Goal: Transaction & Acquisition: Purchase product/service

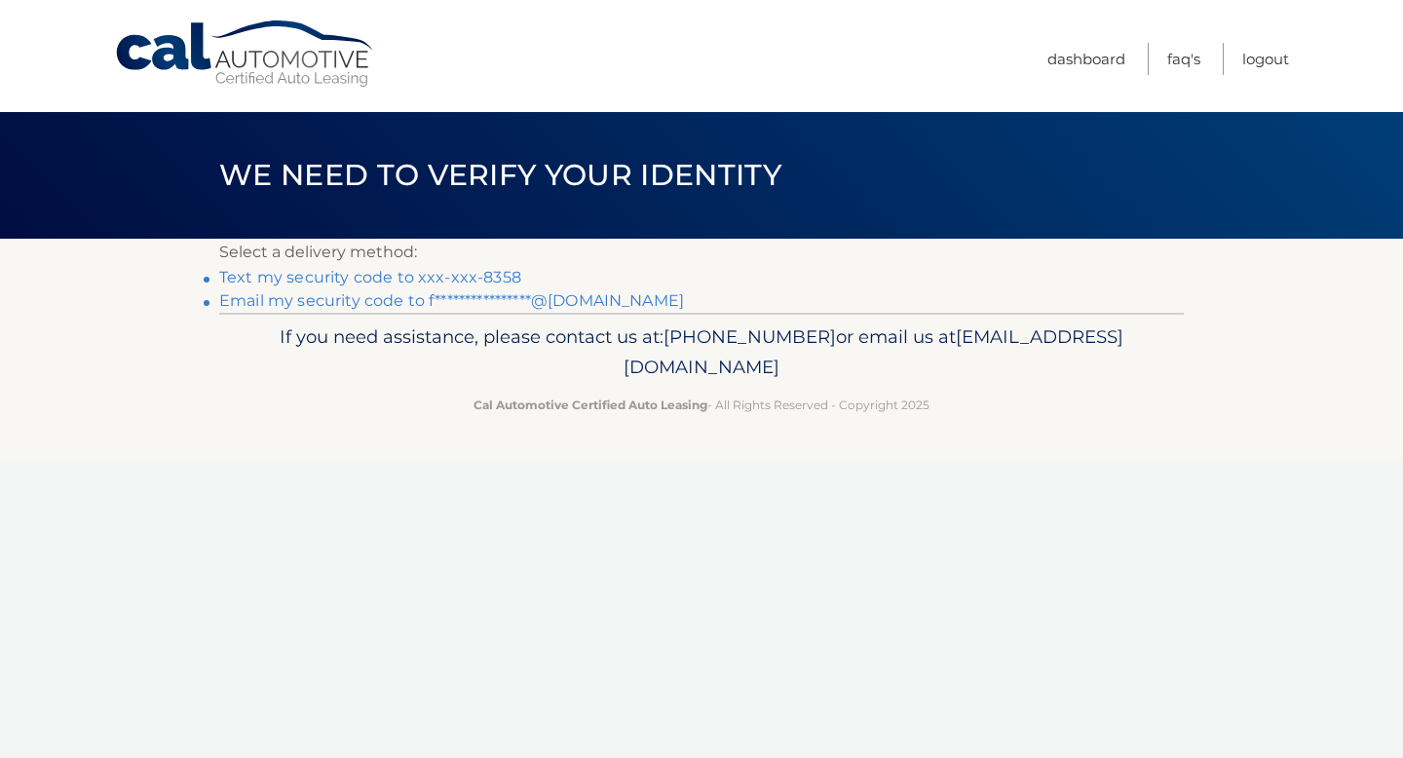
click at [485, 278] on link "Text my security code to xxx-xxx-8358" at bounding box center [370, 277] width 302 height 19
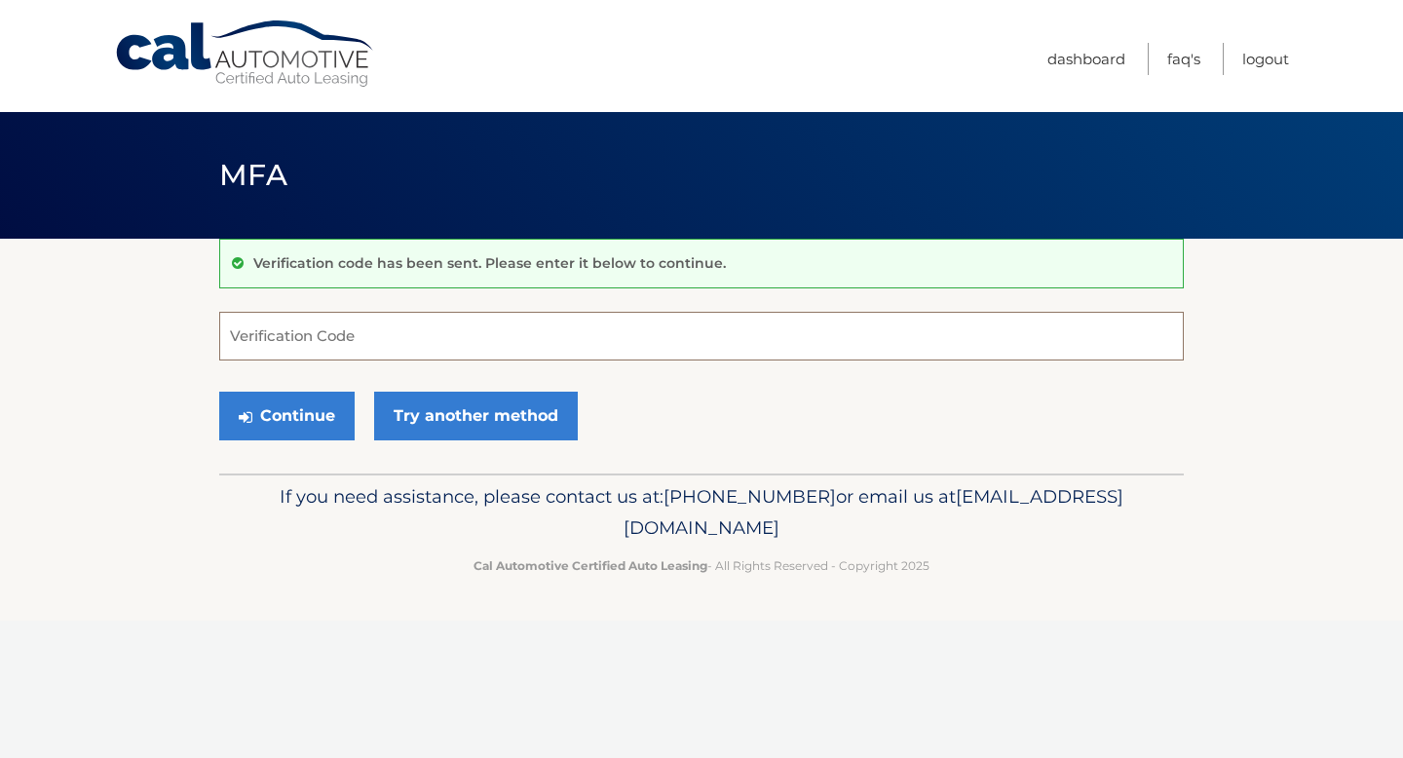
click at [402, 335] on input "Verification Code" at bounding box center [701, 336] width 965 height 49
type input "616259"
click at [315, 406] on button "Continue" at bounding box center [286, 416] width 135 height 49
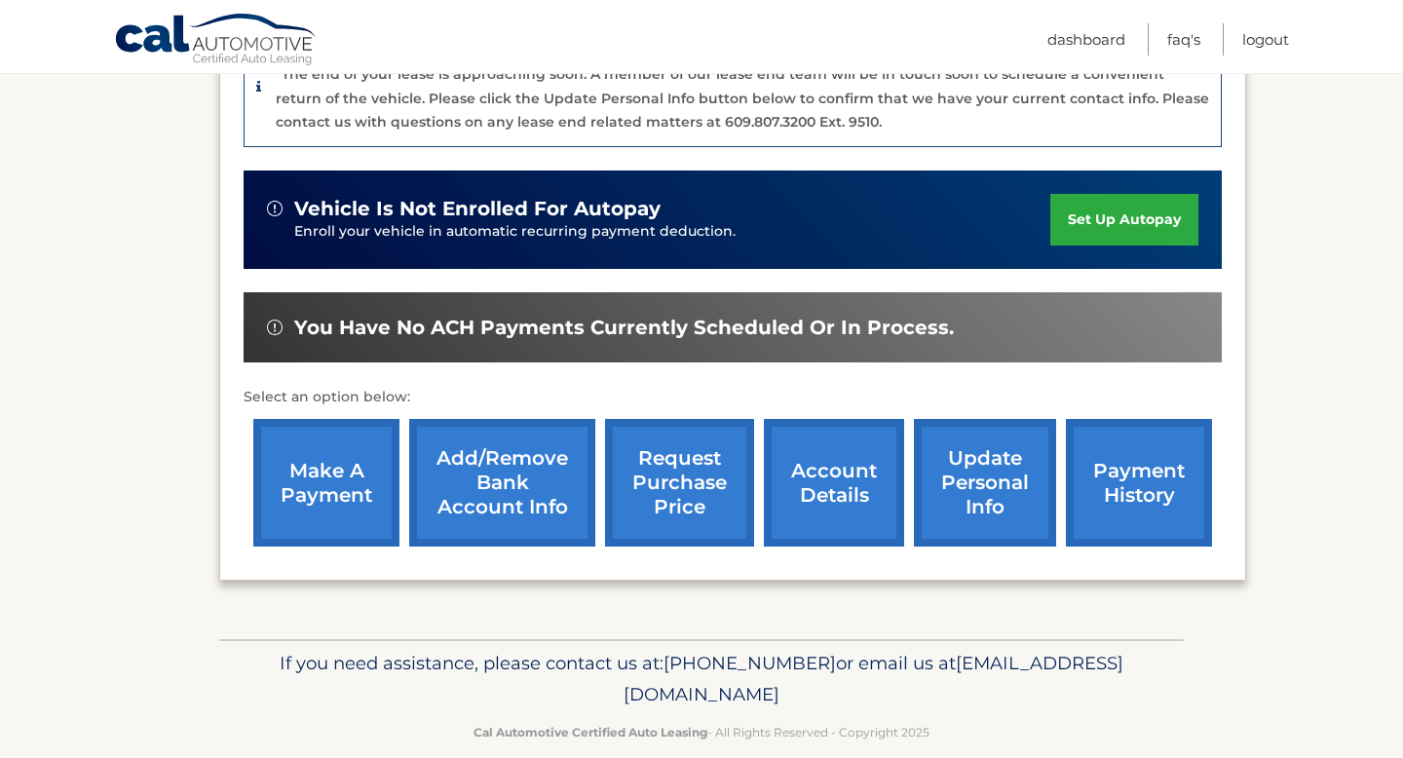
scroll to position [541, 0]
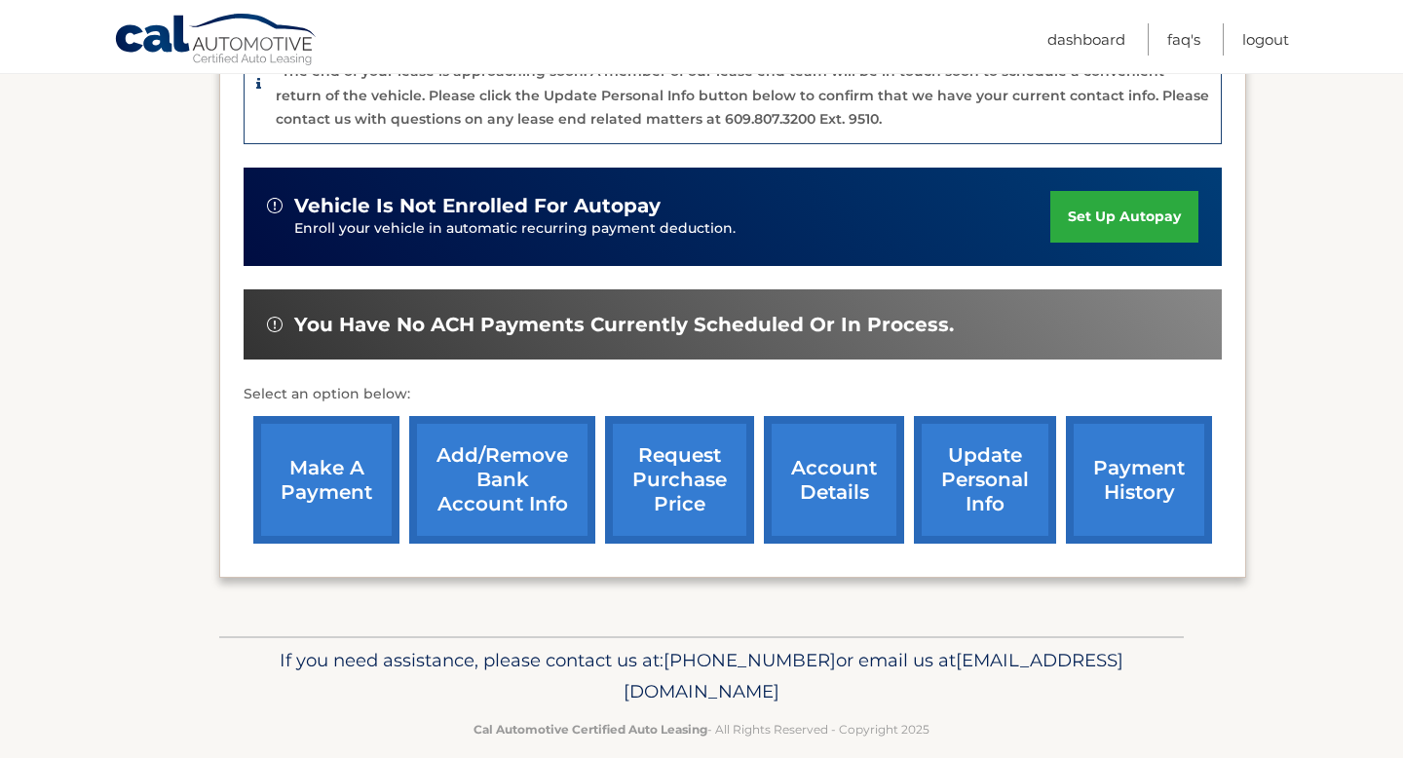
click at [339, 489] on link "make a payment" at bounding box center [326, 480] width 146 height 128
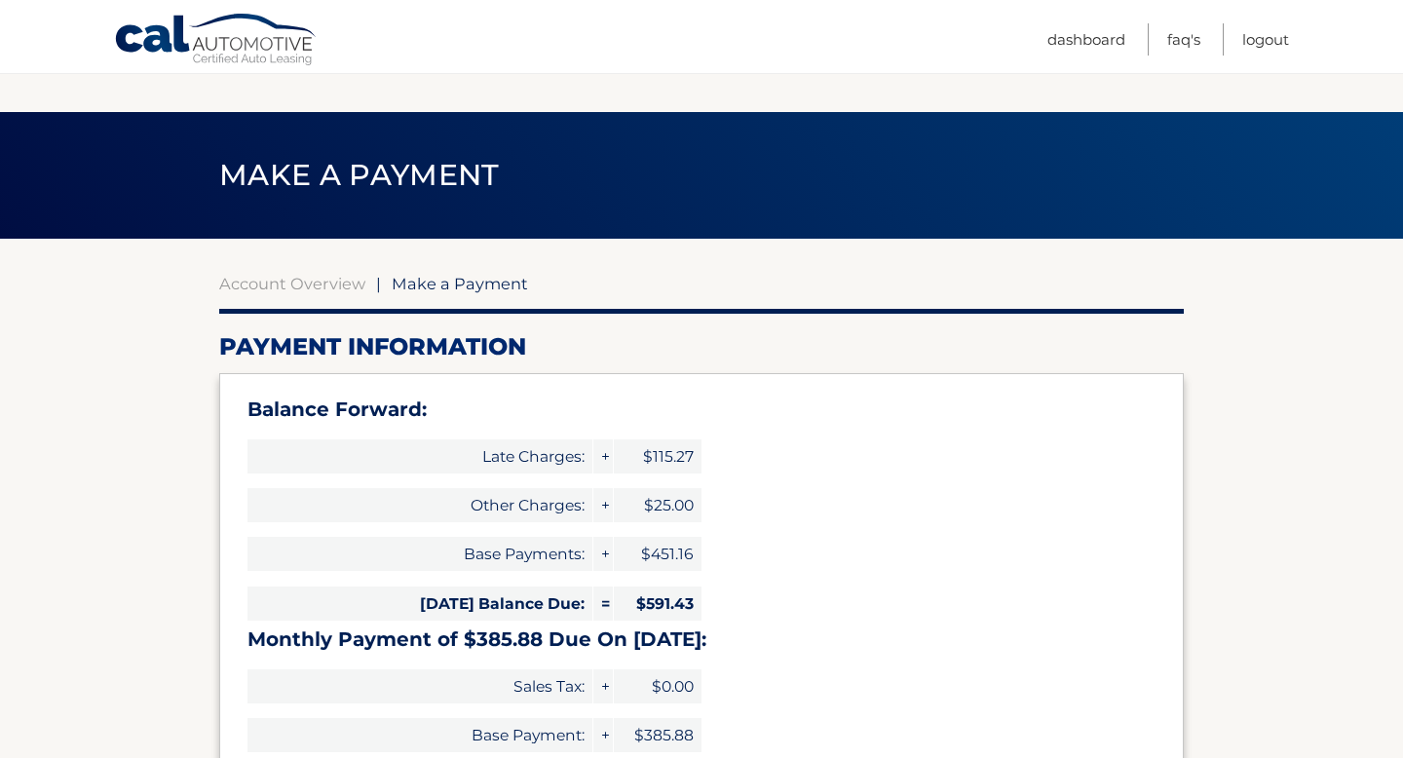
scroll to position [587, 0]
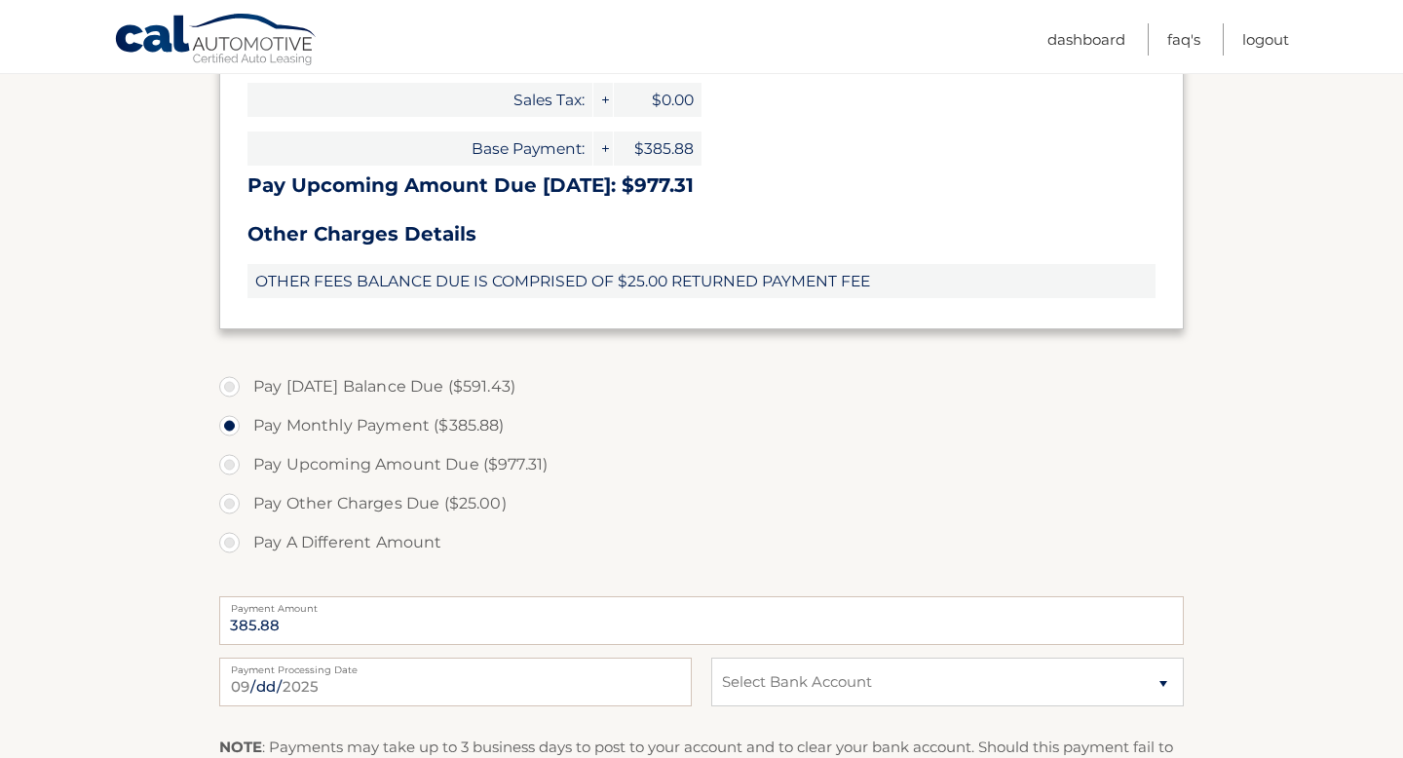
click at [233, 545] on label "Pay A Different Amount" at bounding box center [701, 542] width 965 height 39
click at [233, 545] on input "Pay A Different Amount" at bounding box center [236, 538] width 19 height 31
radio input "true"
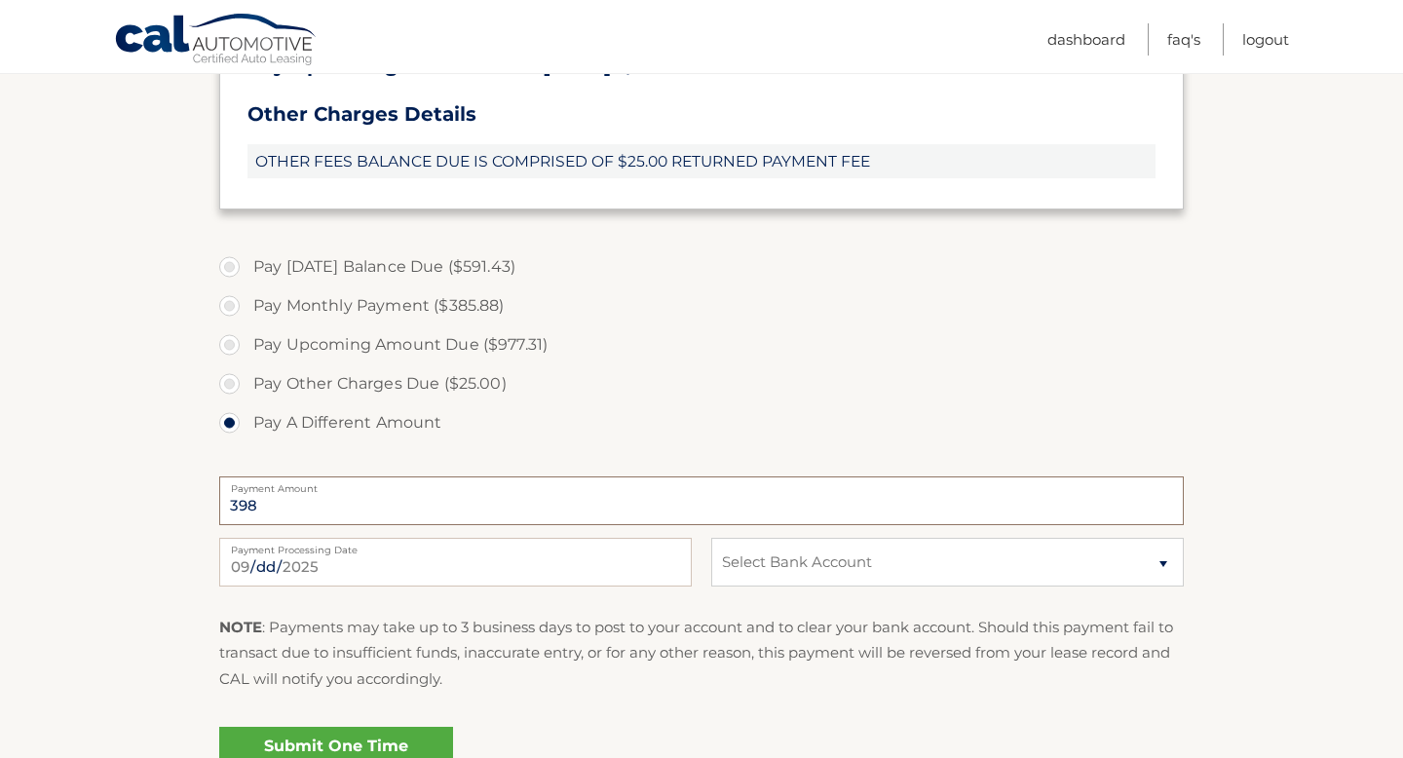
scroll to position [728, 0]
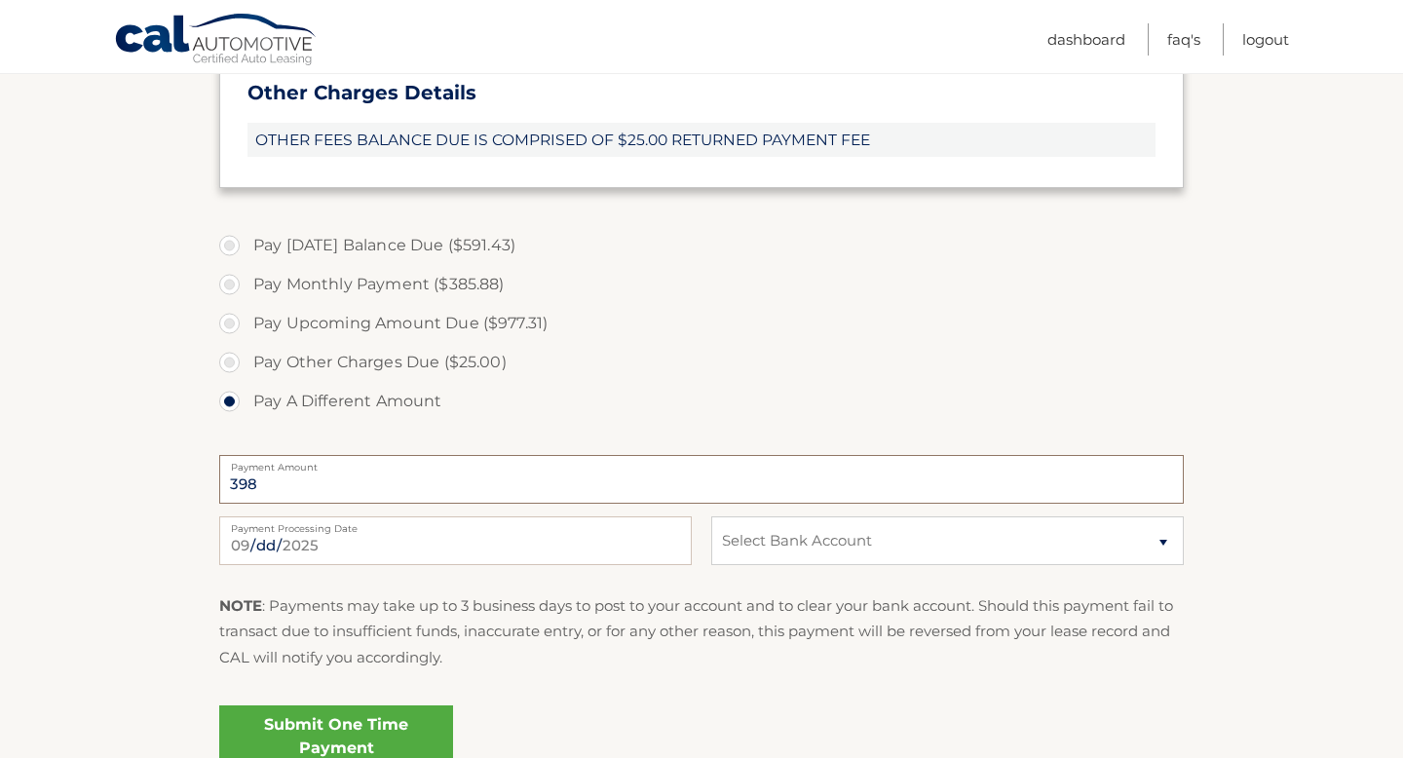
type input "398"
click at [781, 526] on select "Select Bank Account Checking BANK OF AMERICA, N.A. *****8049 Checking PNC BANK,…" at bounding box center [947, 541] width 473 height 49
select select "MWFmMzVhZjEtZDM4My00ZDAzLThjOGEtYTk3ZGMyYWUzMTNj"
click at [711, 517] on select "Select Bank Account Checking BANK OF AMERICA, N.A. *****8049 Checking PNC BANK,…" at bounding box center [947, 541] width 473 height 49
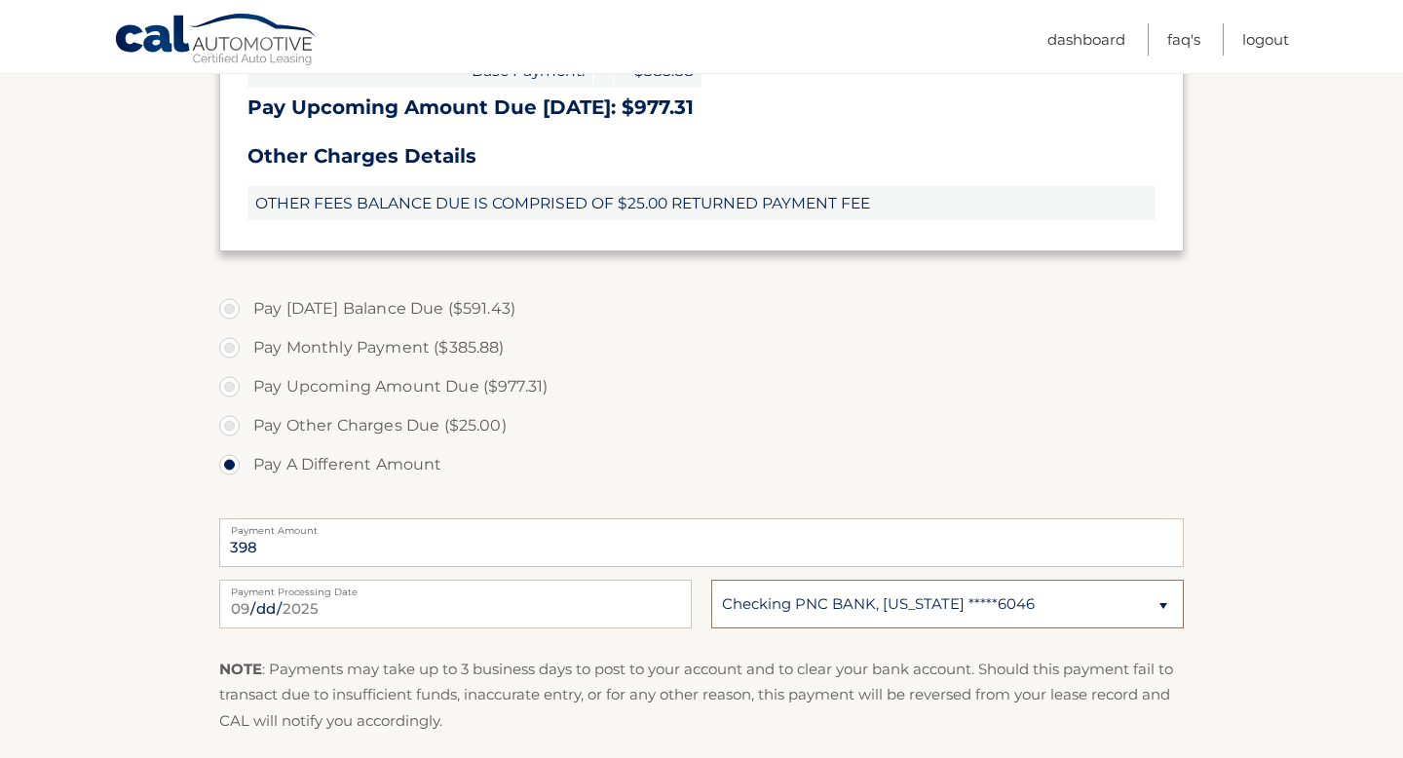
scroll to position [635, 0]
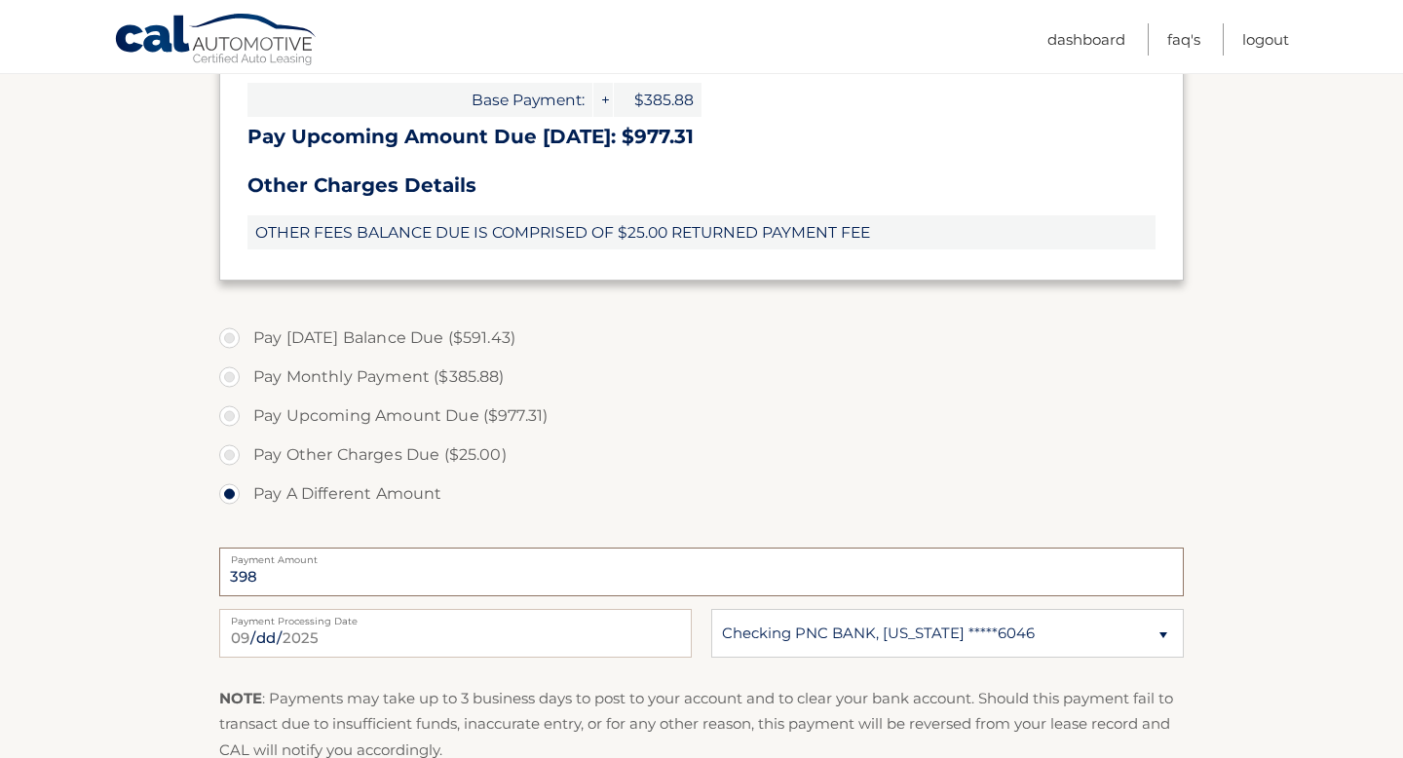
click at [393, 581] on input "398" at bounding box center [701, 572] width 965 height 49
type input "3"
type input "400"
click at [585, 456] on label "Pay Other Charges Due ($25.00)" at bounding box center [701, 455] width 965 height 39
click at [247, 456] on input "Pay Other Charges Due ($25.00)" at bounding box center [236, 451] width 19 height 31
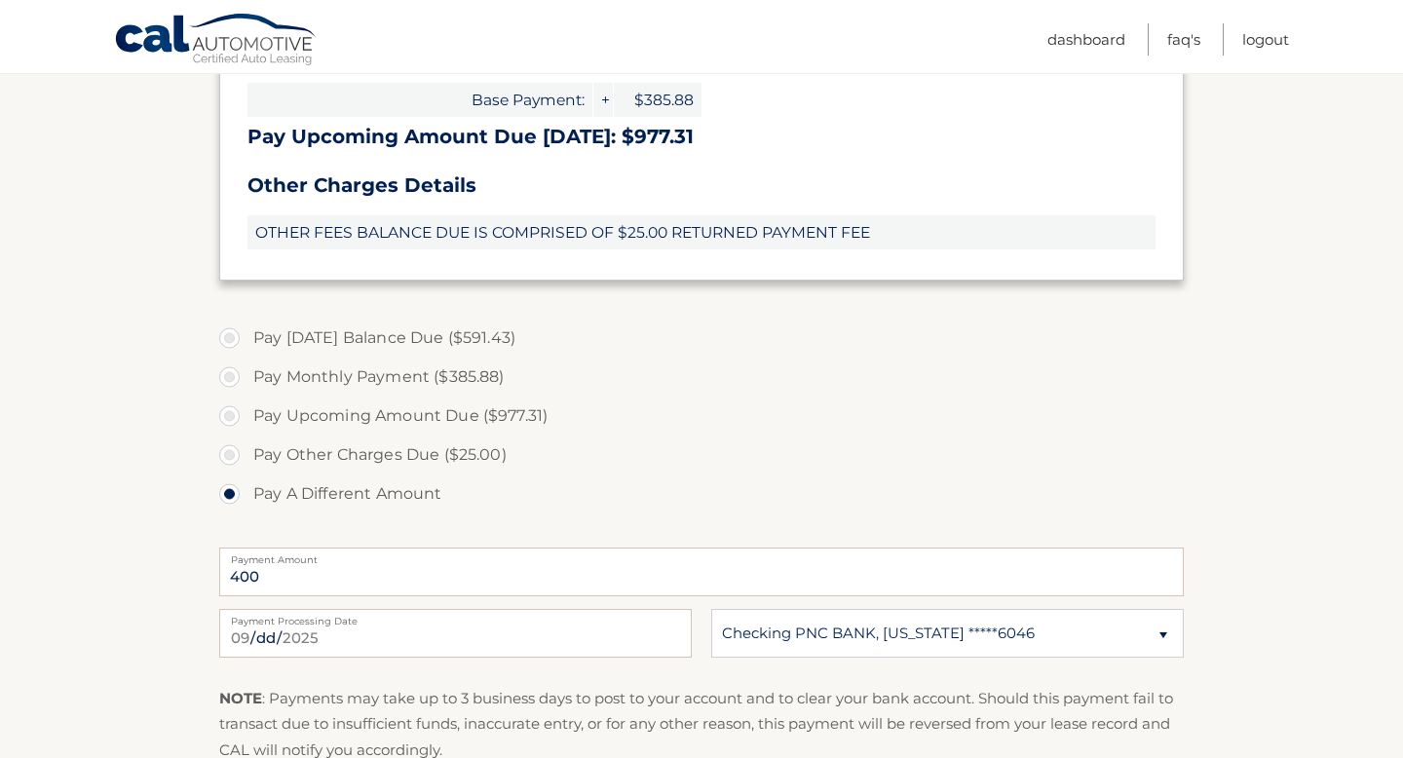
radio input "true"
type input "25.00"
click at [304, 476] on label "Pay A Different Amount" at bounding box center [701, 494] width 965 height 39
click at [247, 476] on input "Pay A Different Amount" at bounding box center [236, 490] width 19 height 31
radio input "true"
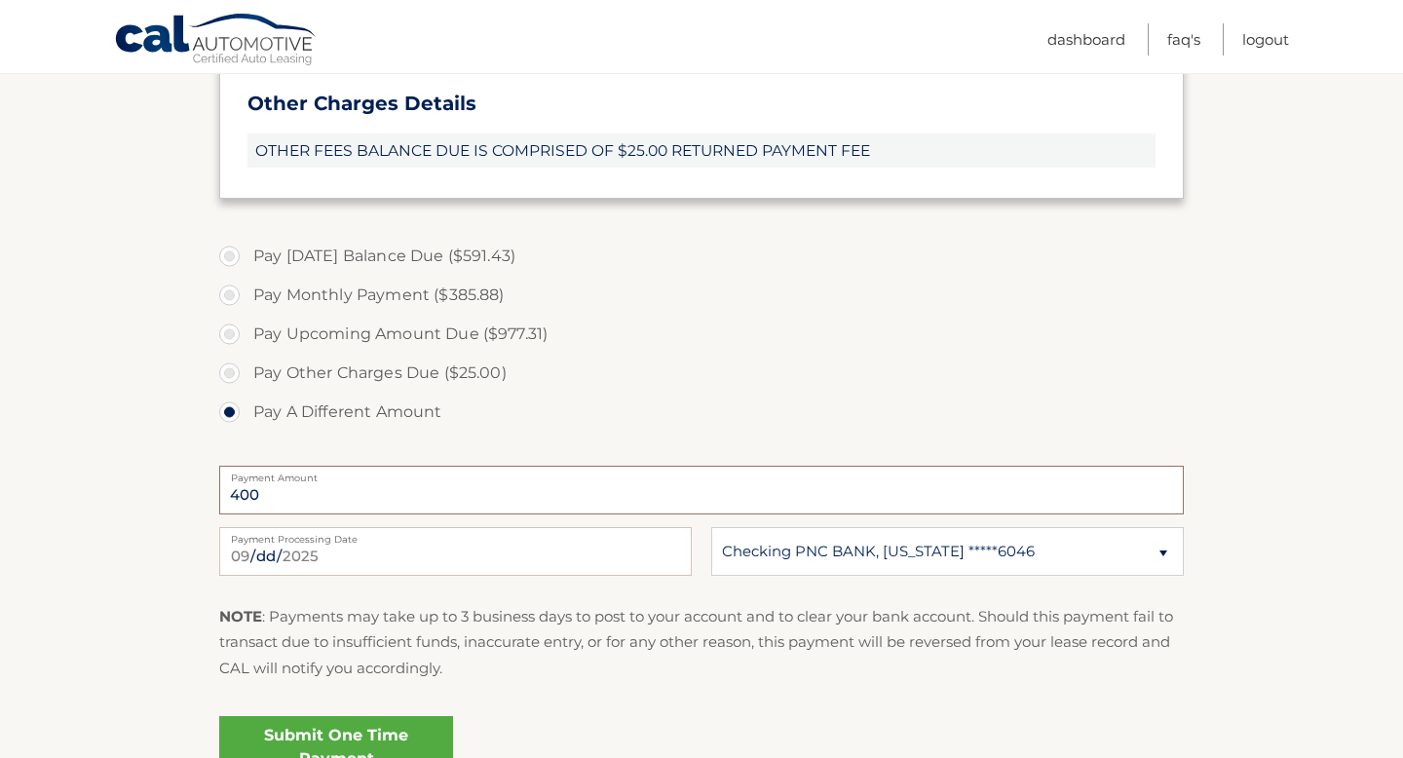
scroll to position [752, 0]
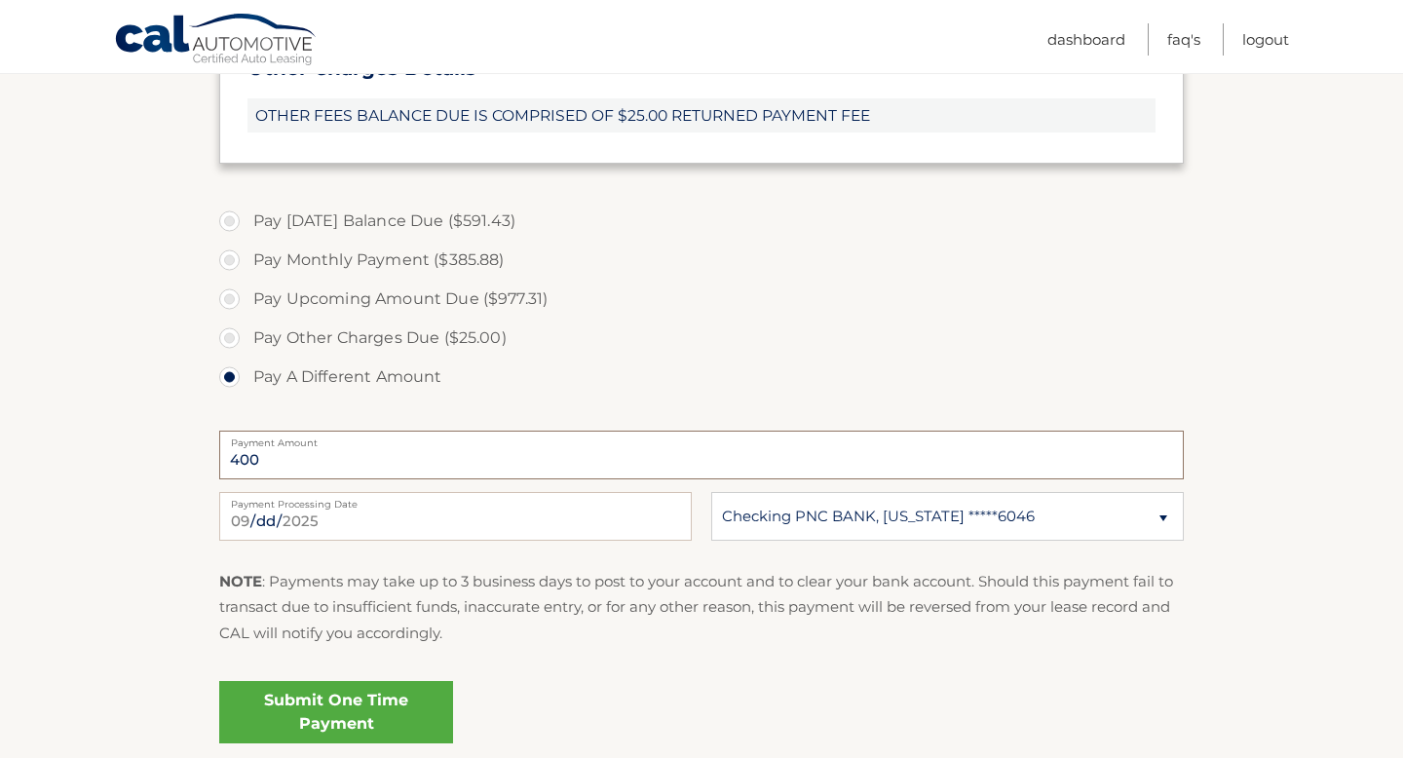
type input "400"
click at [594, 375] on label "Pay A Different Amount" at bounding box center [701, 377] width 965 height 39
click at [247, 375] on input "Pay A Different Amount" at bounding box center [236, 373] width 19 height 31
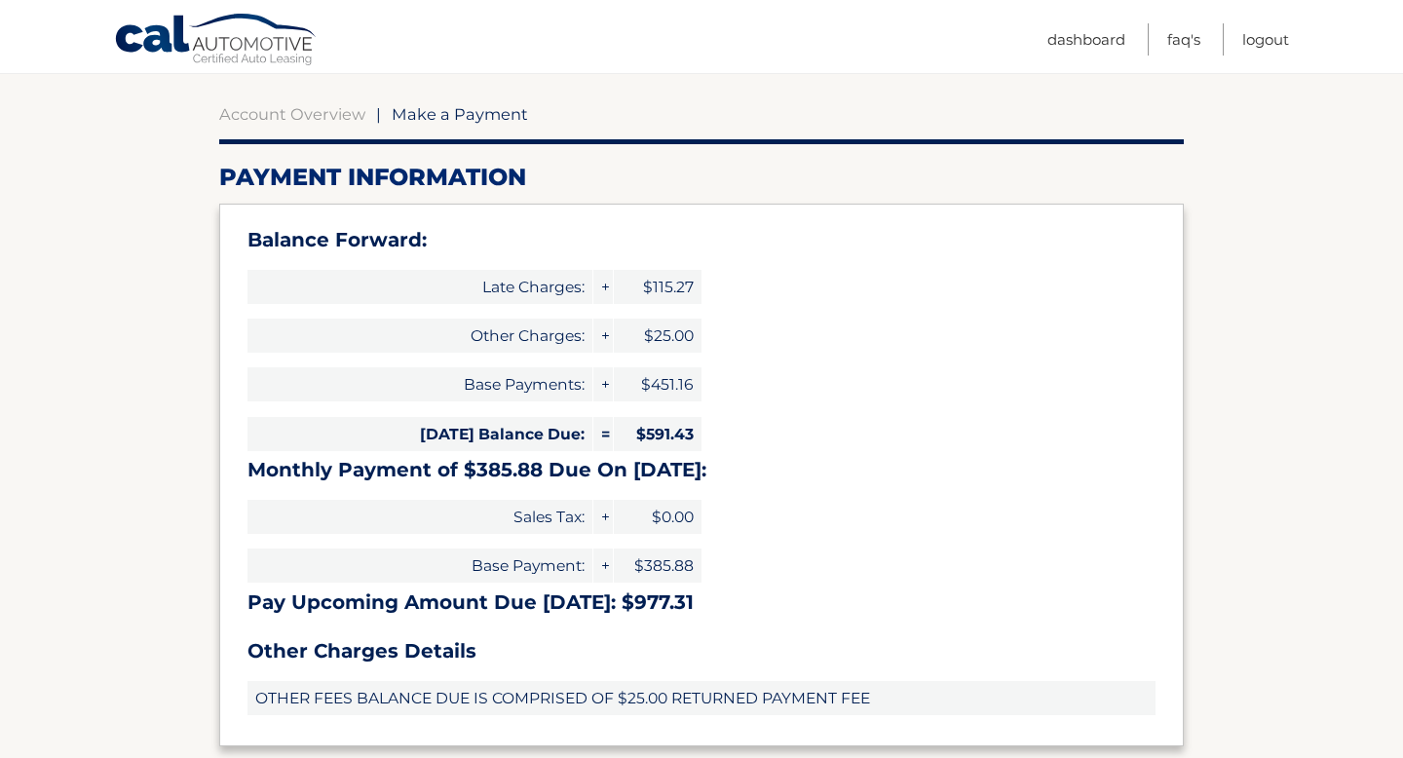
scroll to position [125, 0]
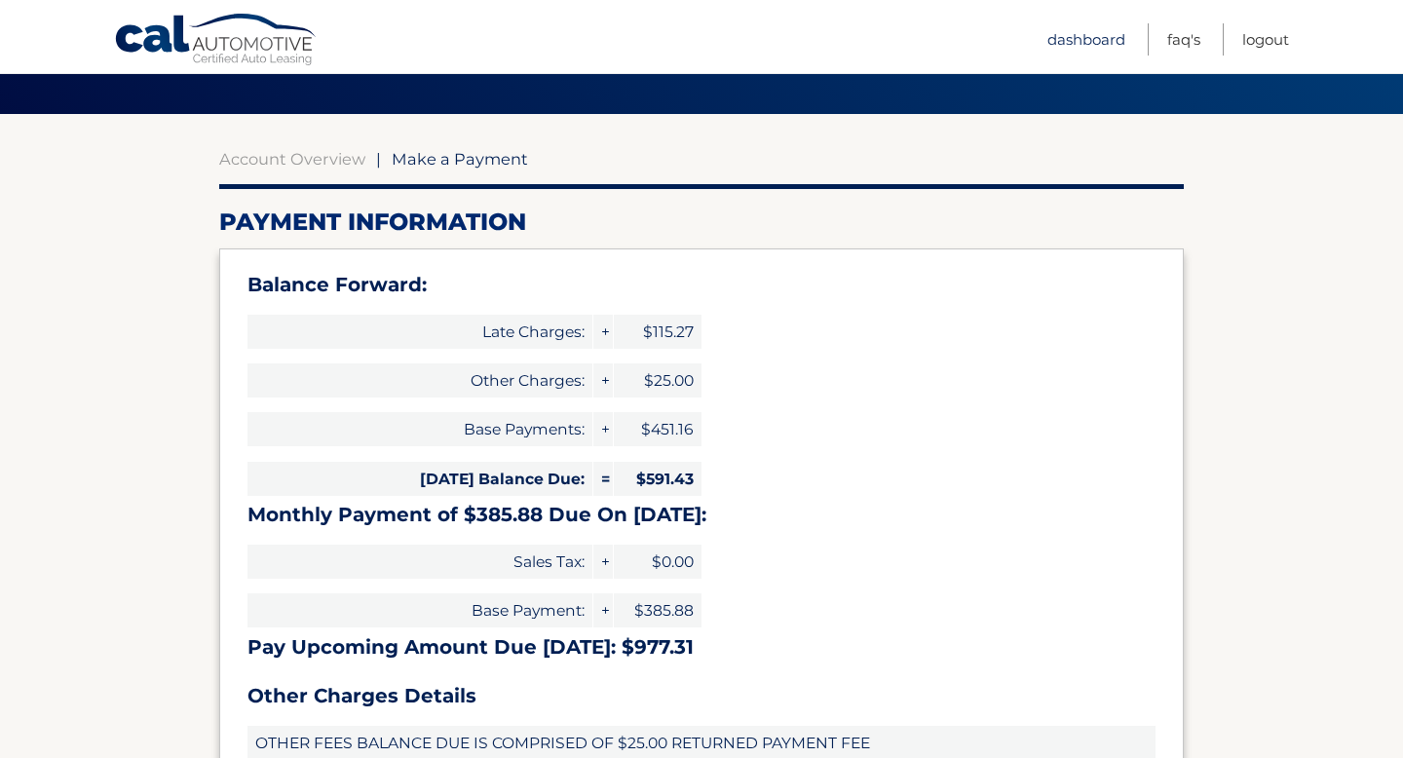
click at [1083, 41] on link "Dashboard" at bounding box center [1087, 39] width 78 height 32
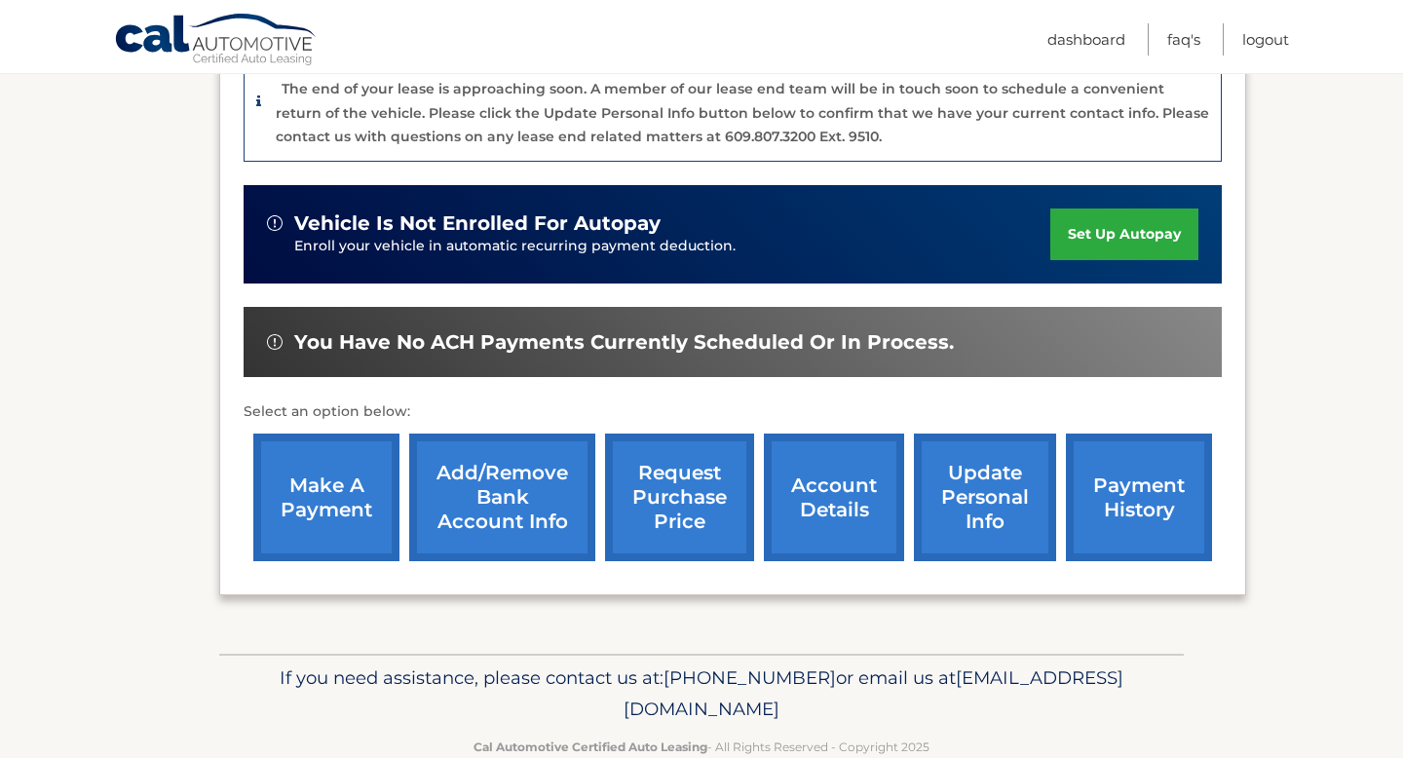
scroll to position [530, 0]
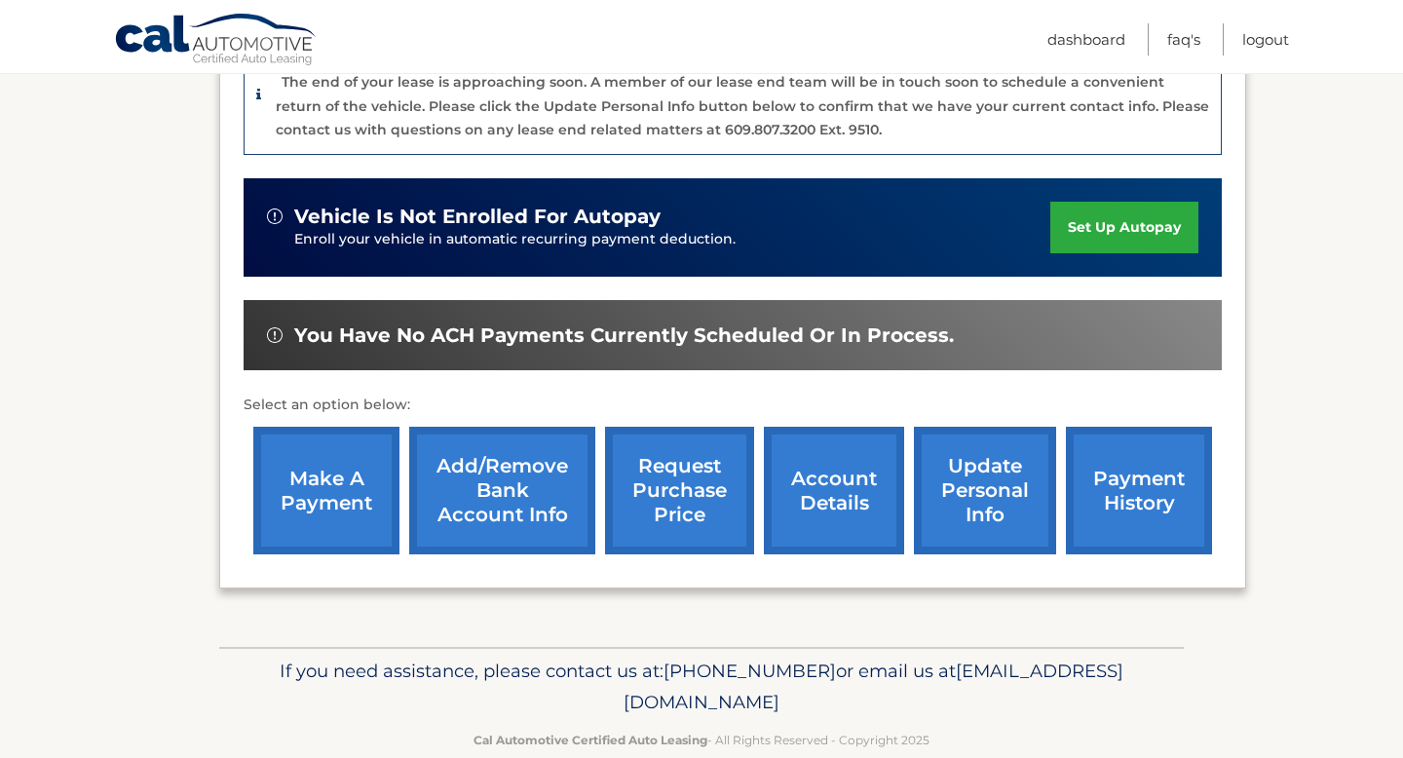
click at [1084, 520] on link "payment history" at bounding box center [1139, 491] width 146 height 128
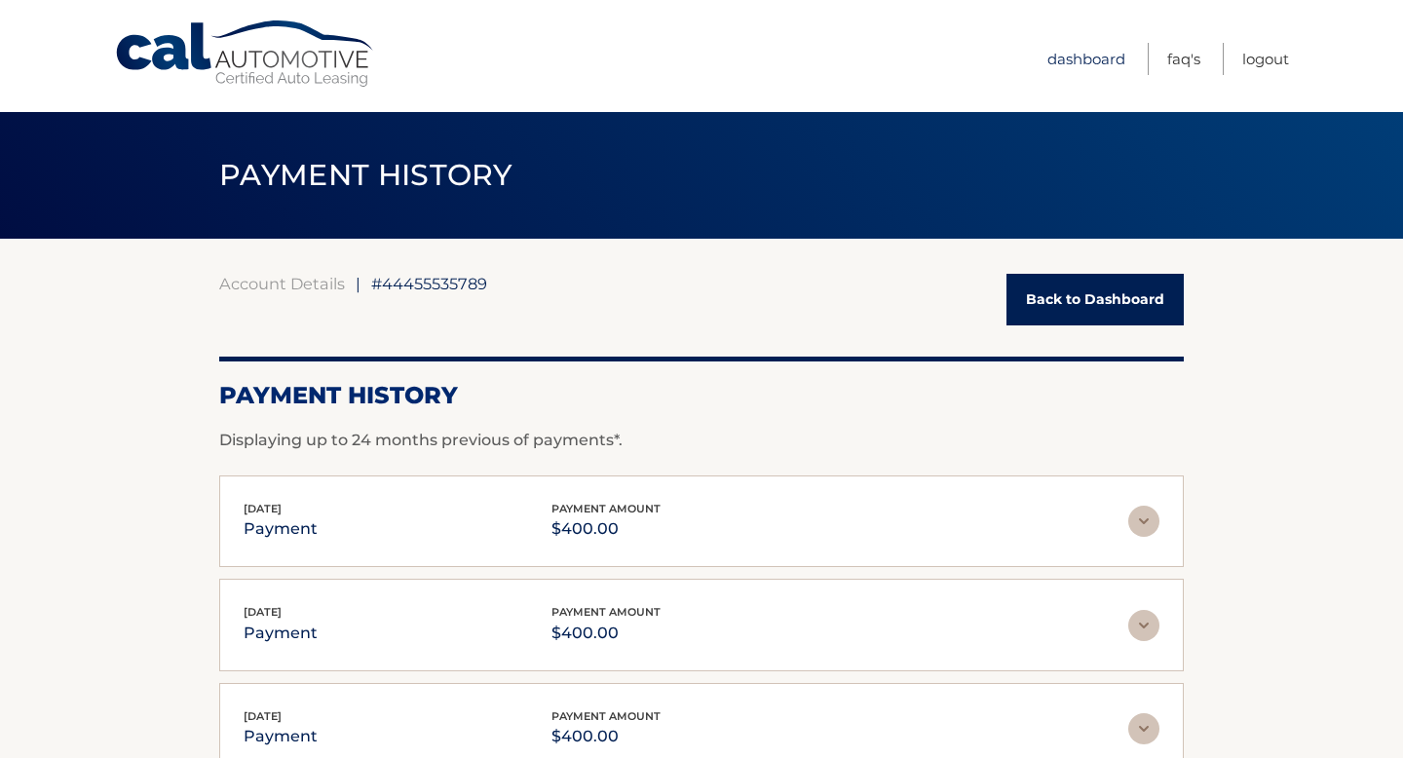
click at [1071, 63] on link "Dashboard" at bounding box center [1087, 59] width 78 height 32
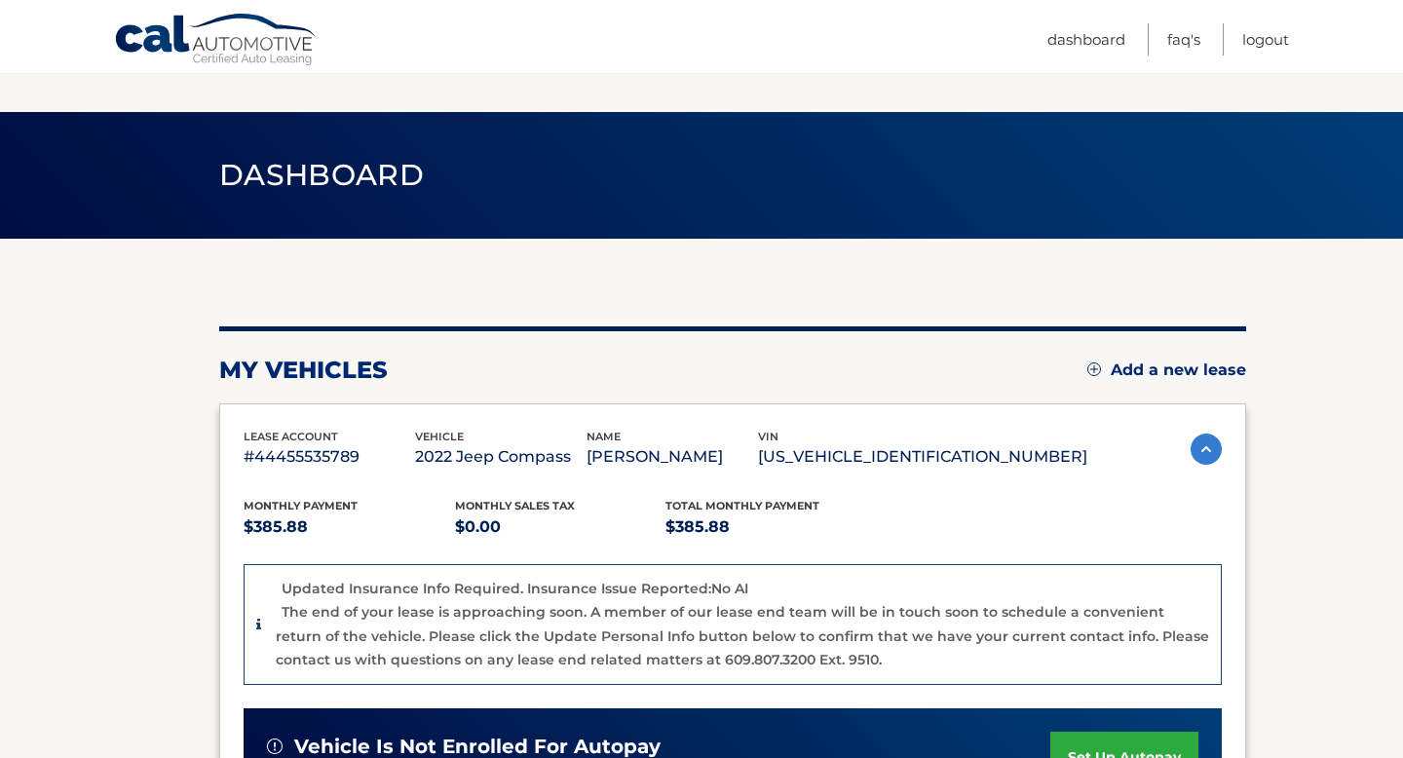
scroll to position [566, 0]
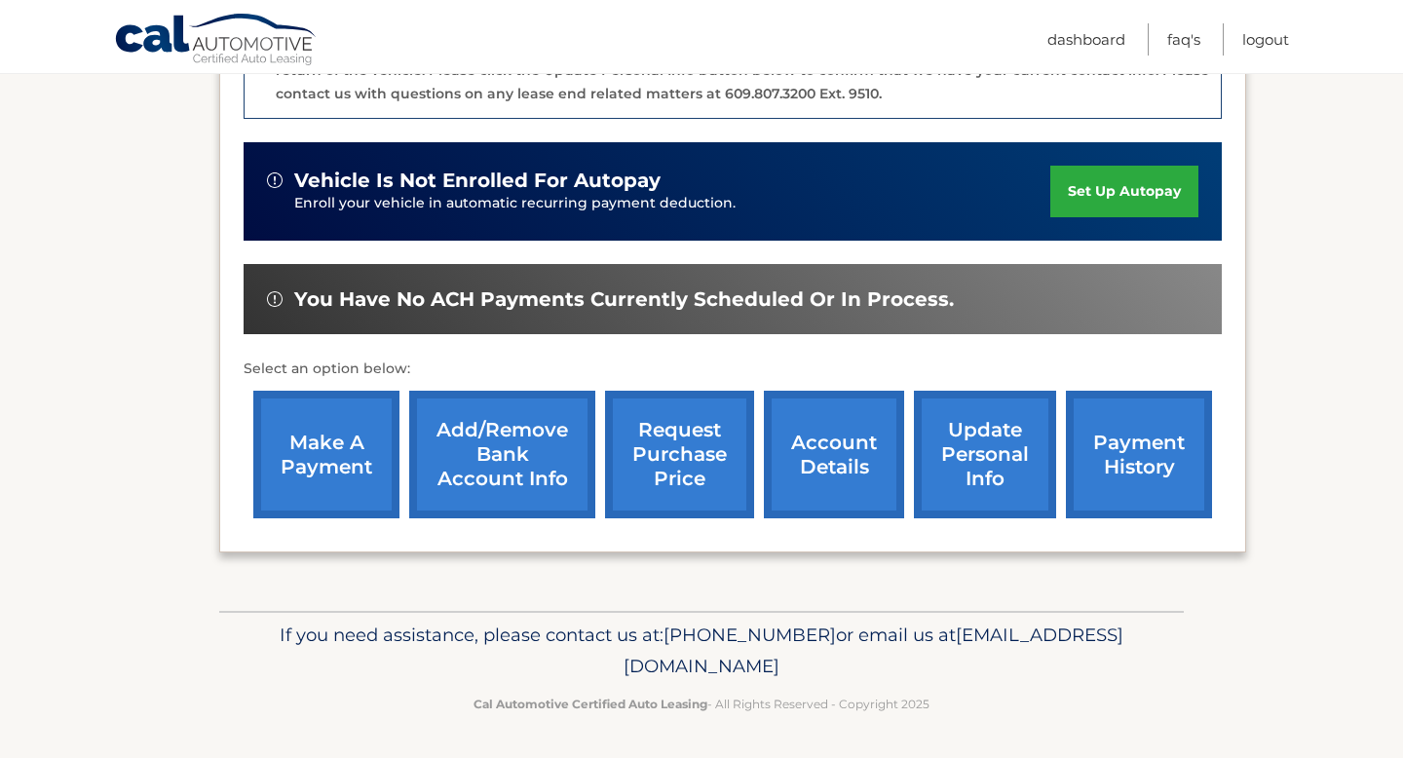
click at [827, 475] on link "account details" at bounding box center [834, 455] width 140 height 128
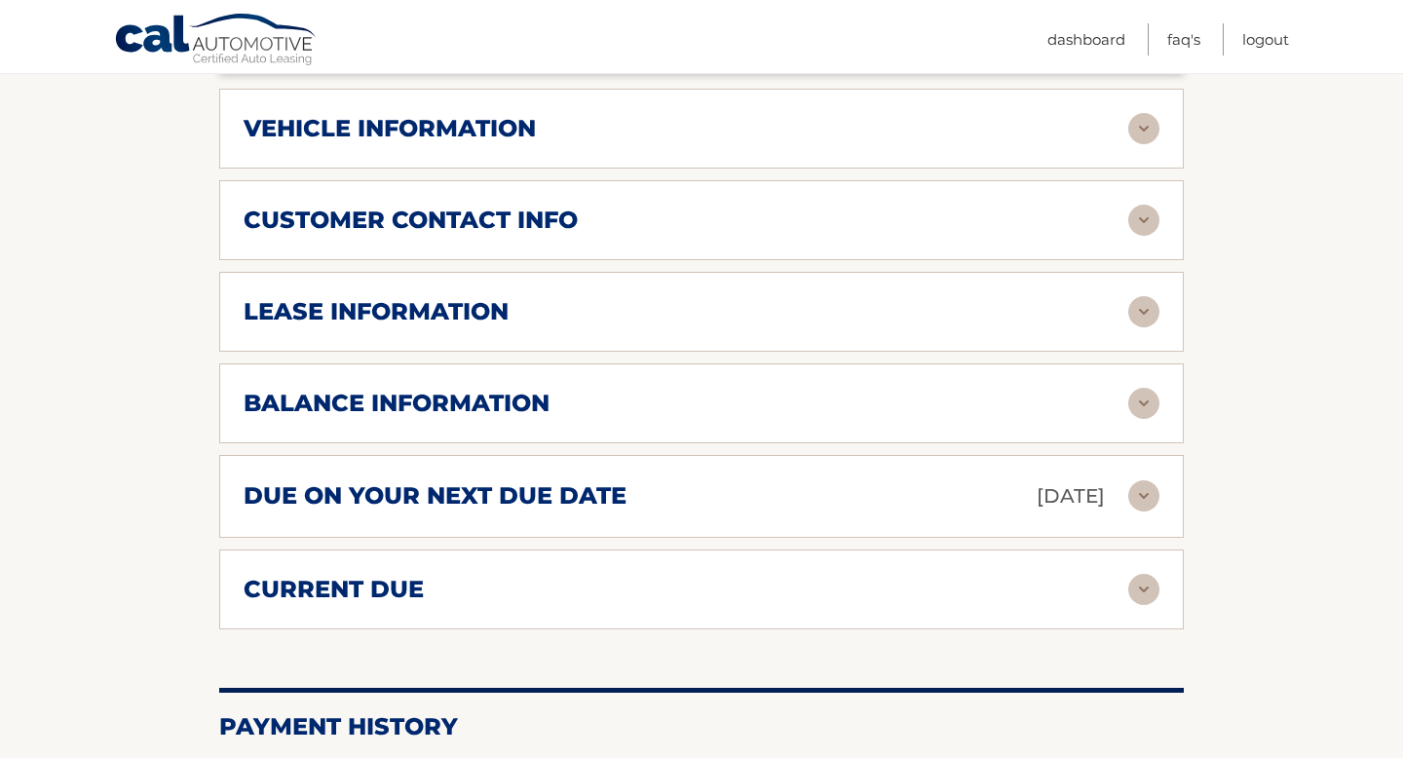
scroll to position [980, 0]
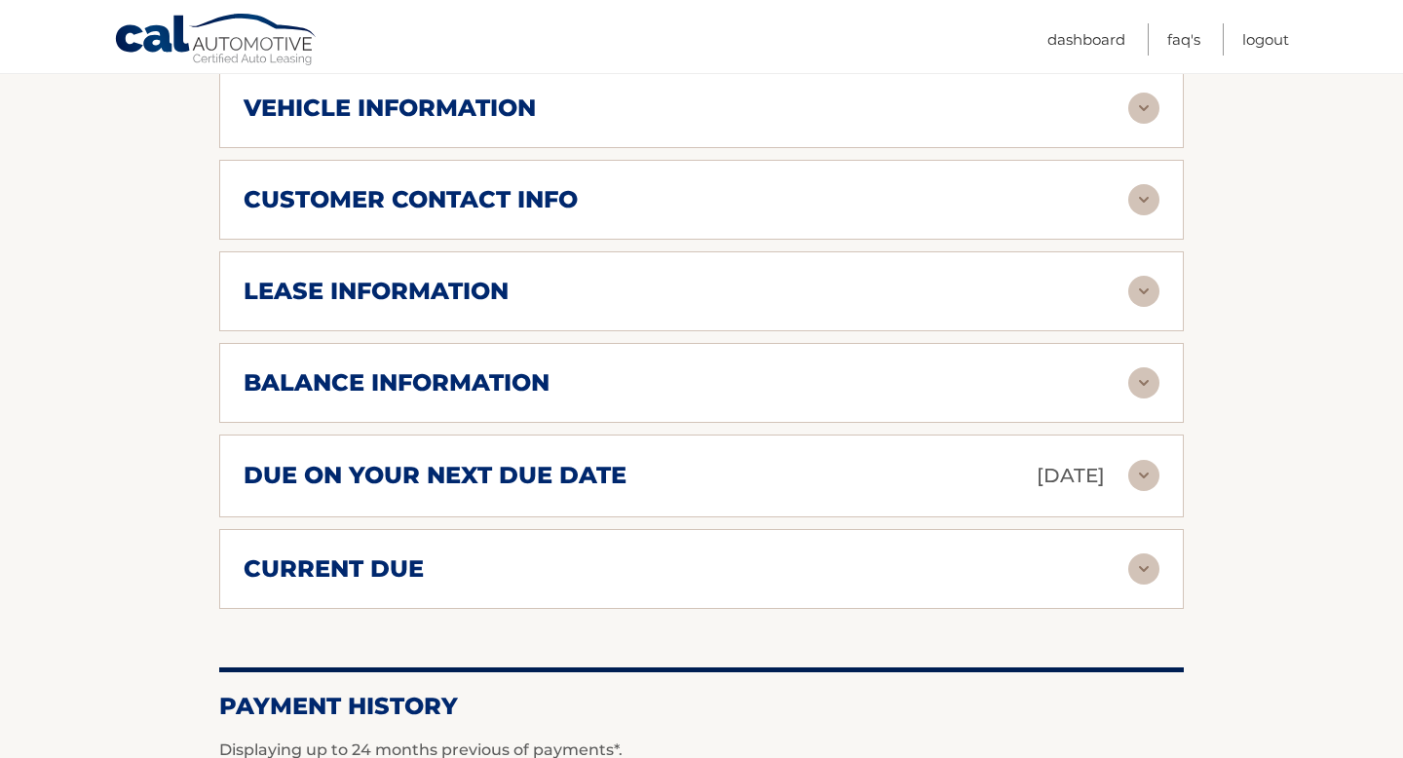
click at [404, 461] on h2 "due on your next due date" at bounding box center [435, 475] width 383 height 29
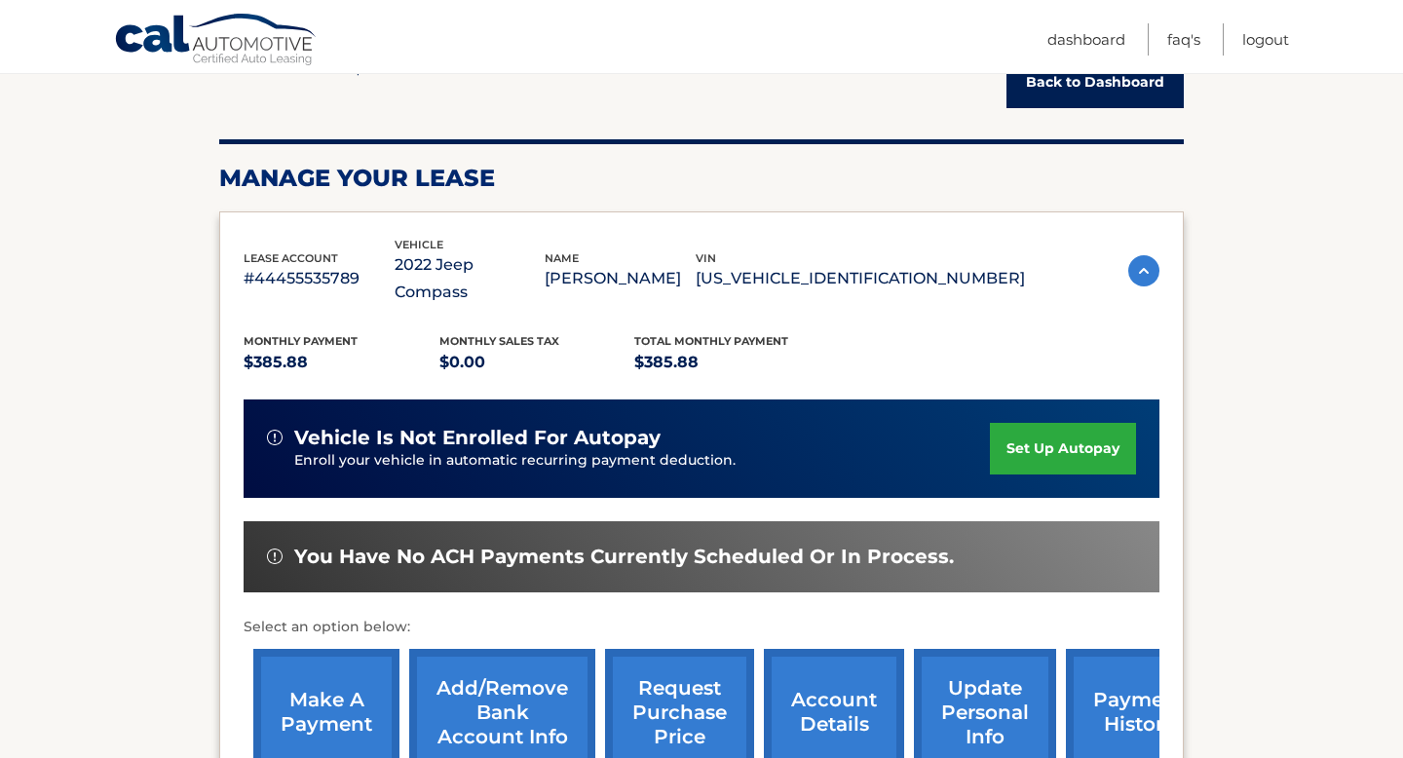
scroll to position [212, 0]
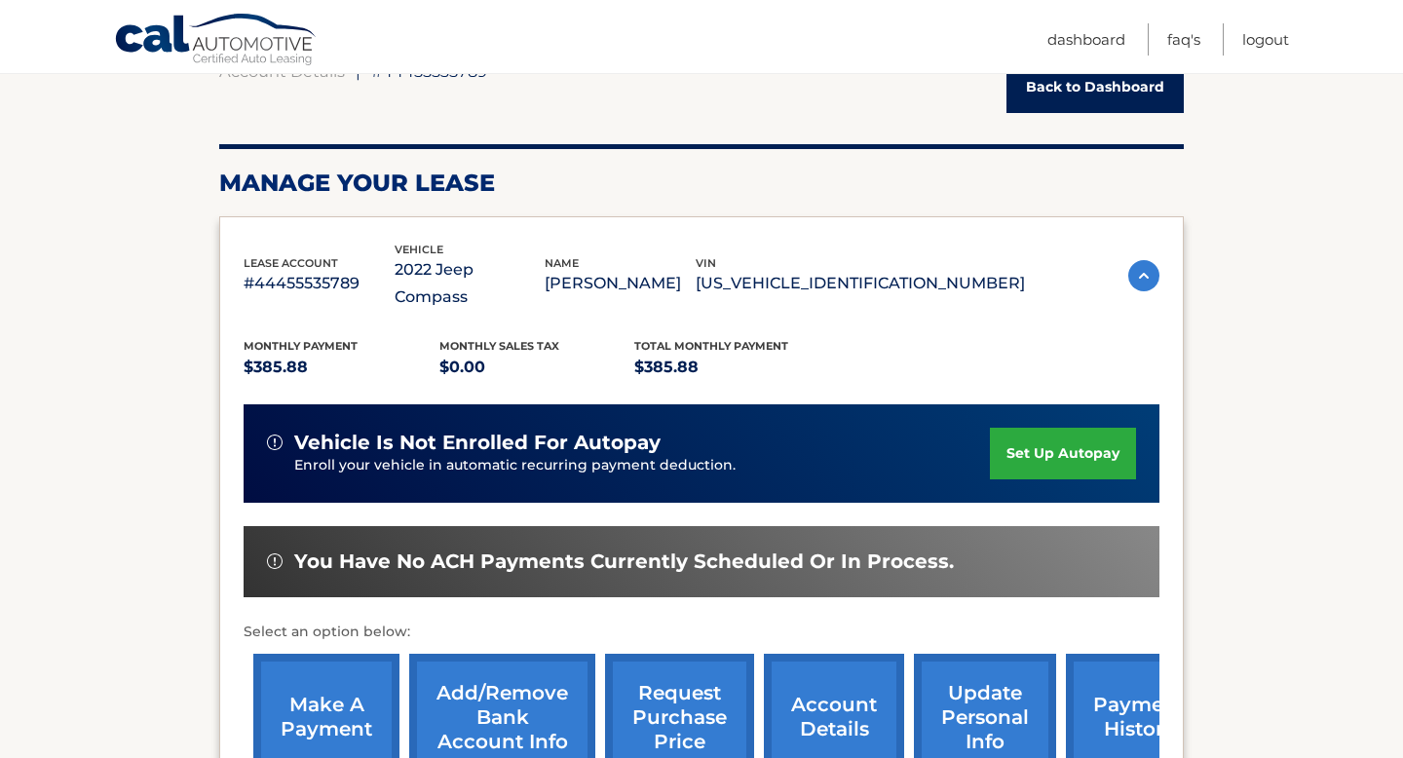
click at [324, 712] on link "make a payment" at bounding box center [326, 718] width 146 height 128
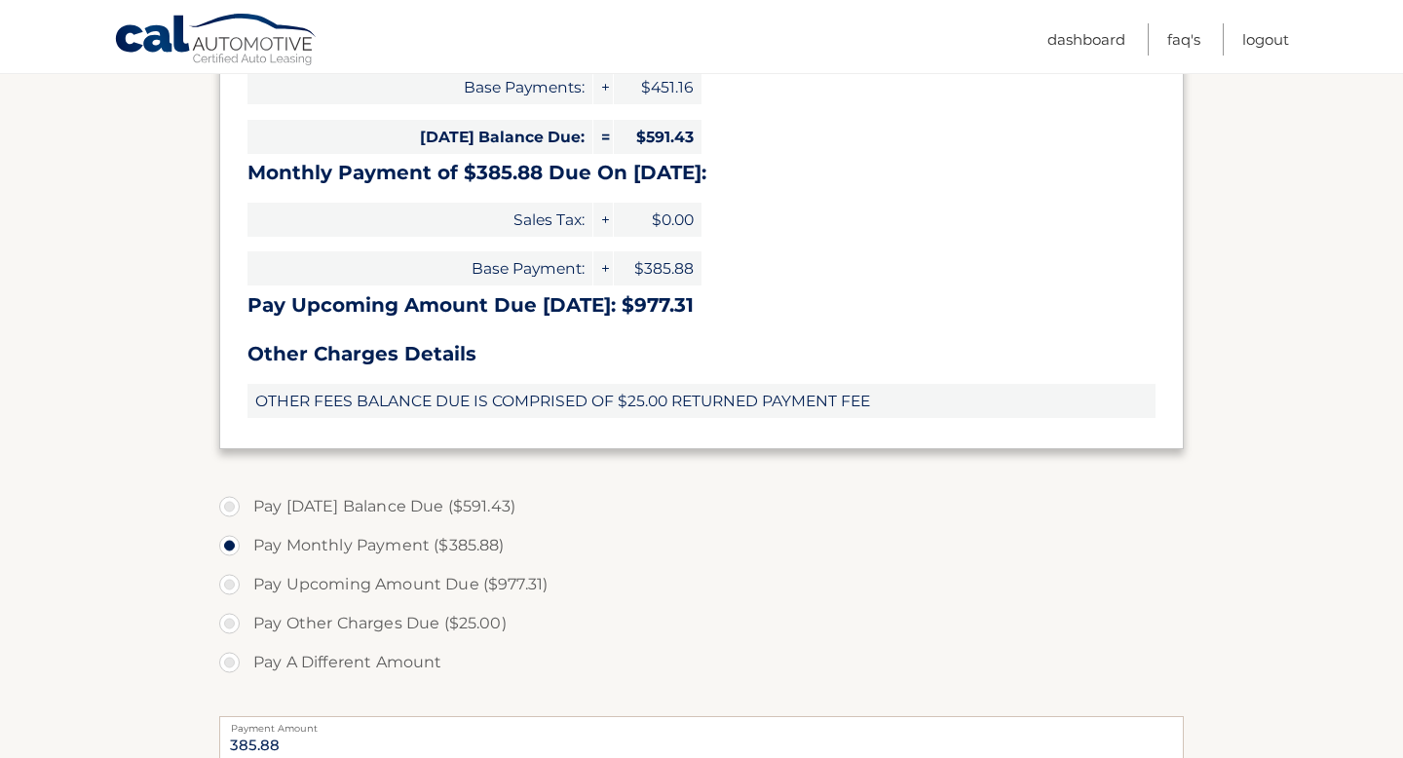
click at [232, 662] on label "Pay A Different Amount" at bounding box center [701, 662] width 965 height 39
click at [232, 662] on input "Pay A Different Amount" at bounding box center [236, 658] width 19 height 31
radio input "true"
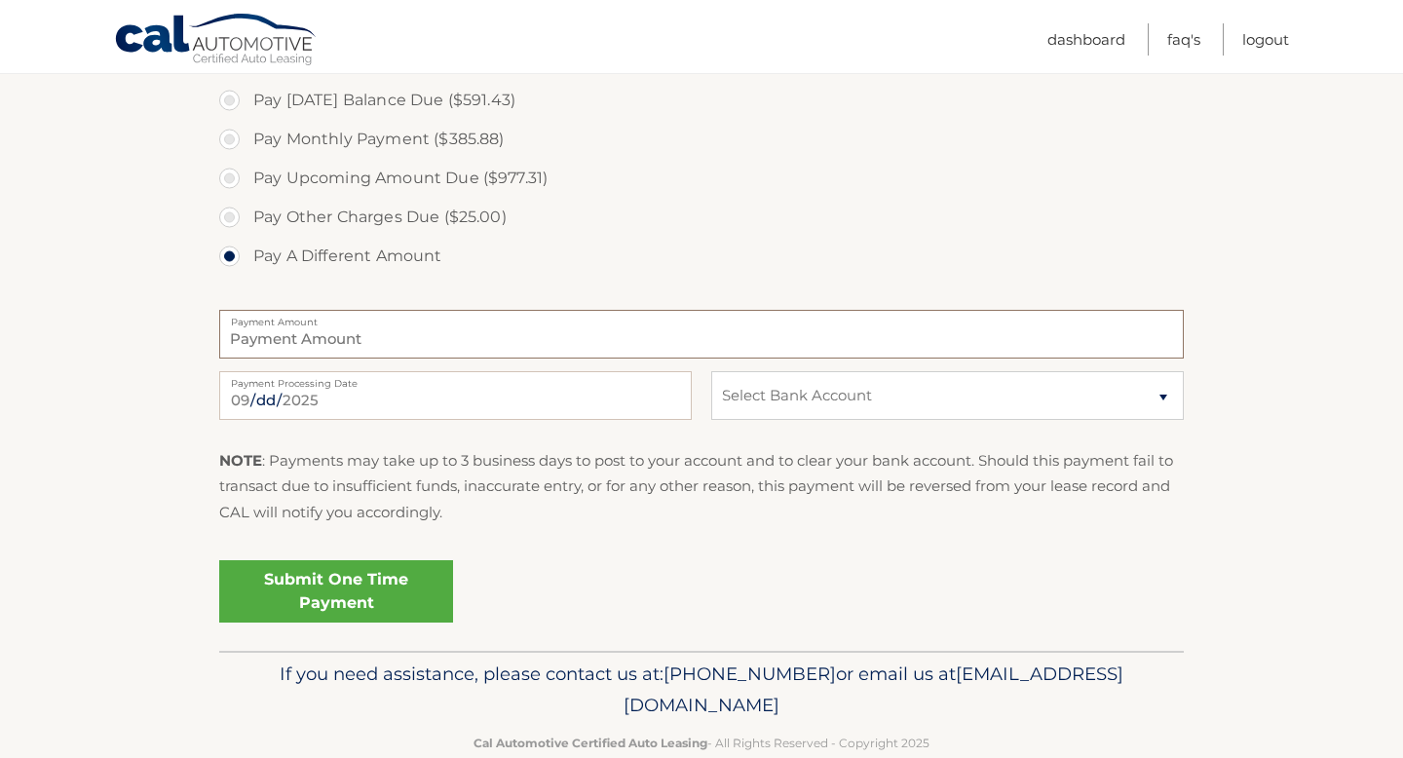
scroll to position [913, 0]
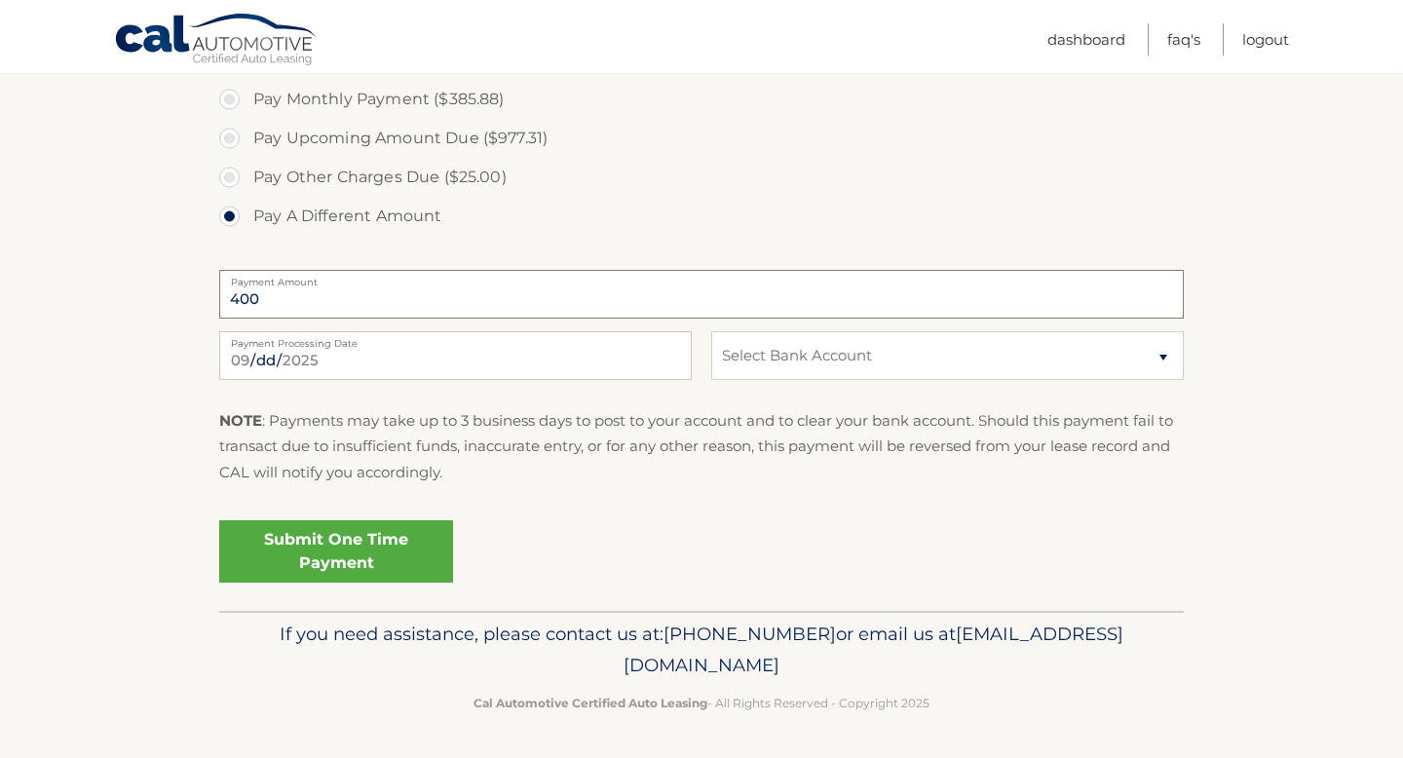
type input "400"
click at [805, 369] on select "Select Bank Account Checking BANK OF AMERICA, N.A. *****8049 Checking PNC BANK,…" at bounding box center [947, 355] width 473 height 49
select select "MWFmMzVhZjEtZDM4My00ZDAzLThjOGEtYTk3ZGMyYWUzMTNj"
click at [711, 331] on select "Select Bank Account Checking BANK OF AMERICA, N.A. *****8049 Checking PNC BANK,…" at bounding box center [947, 355] width 473 height 49
click at [389, 558] on link "Submit One Time Payment" at bounding box center [336, 551] width 234 height 62
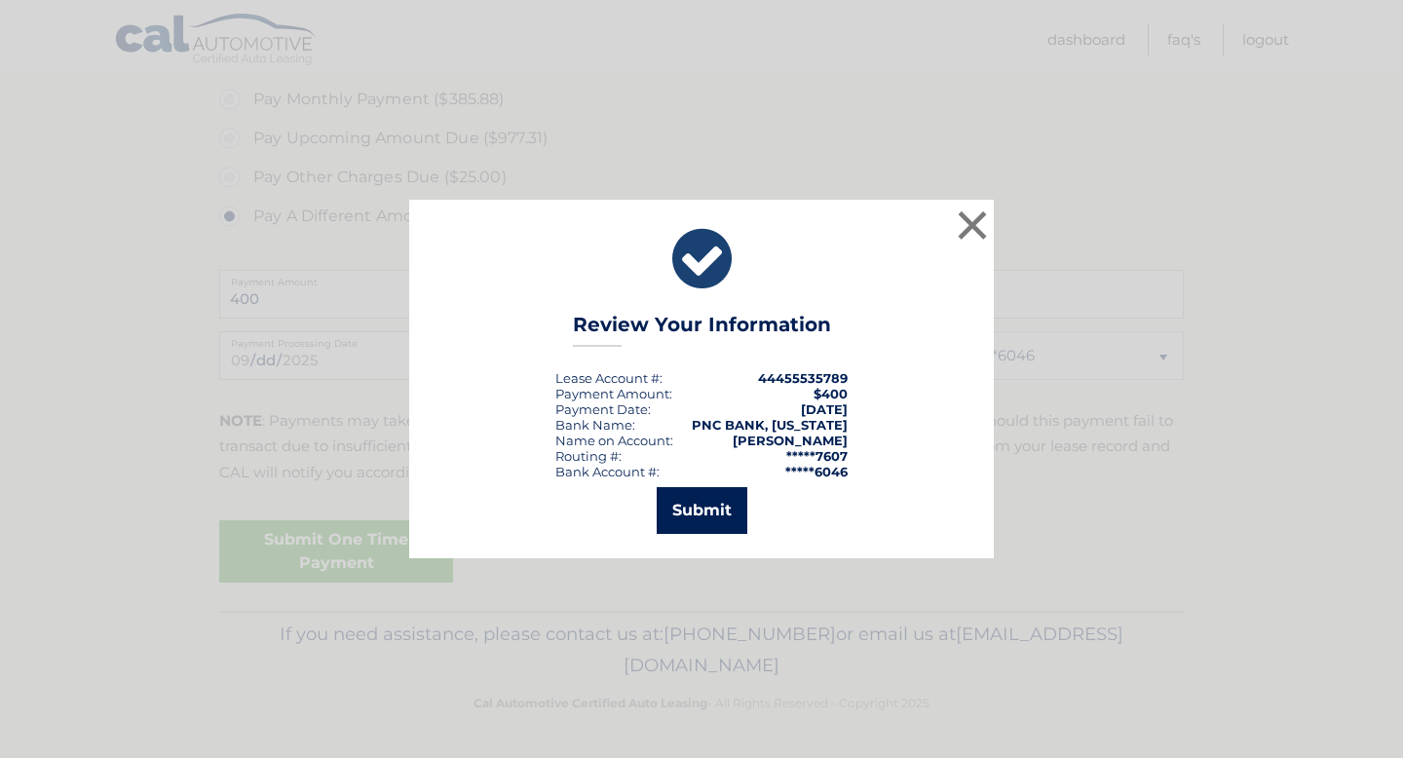
click at [722, 519] on button "Submit" at bounding box center [702, 510] width 91 height 47
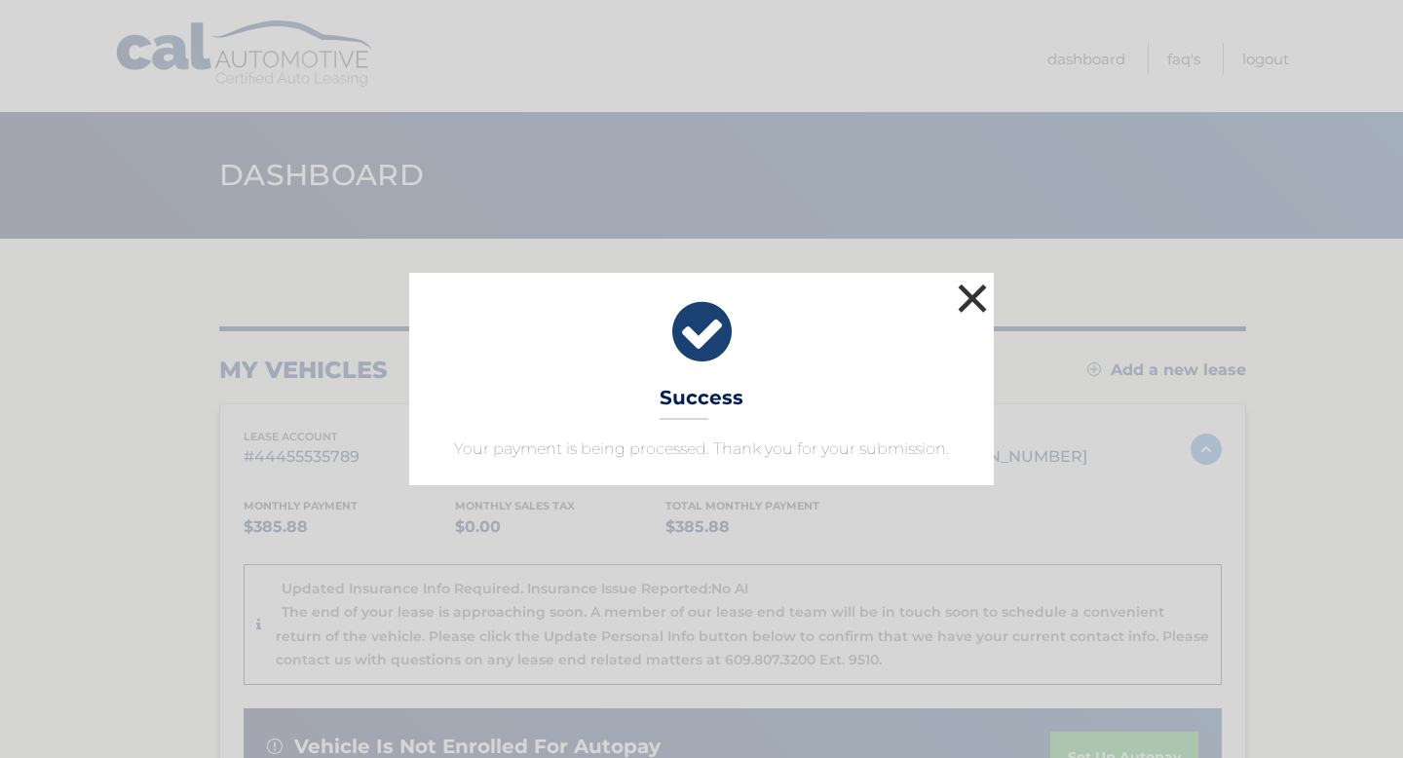
click at [969, 297] on button "×" at bounding box center [972, 298] width 39 height 39
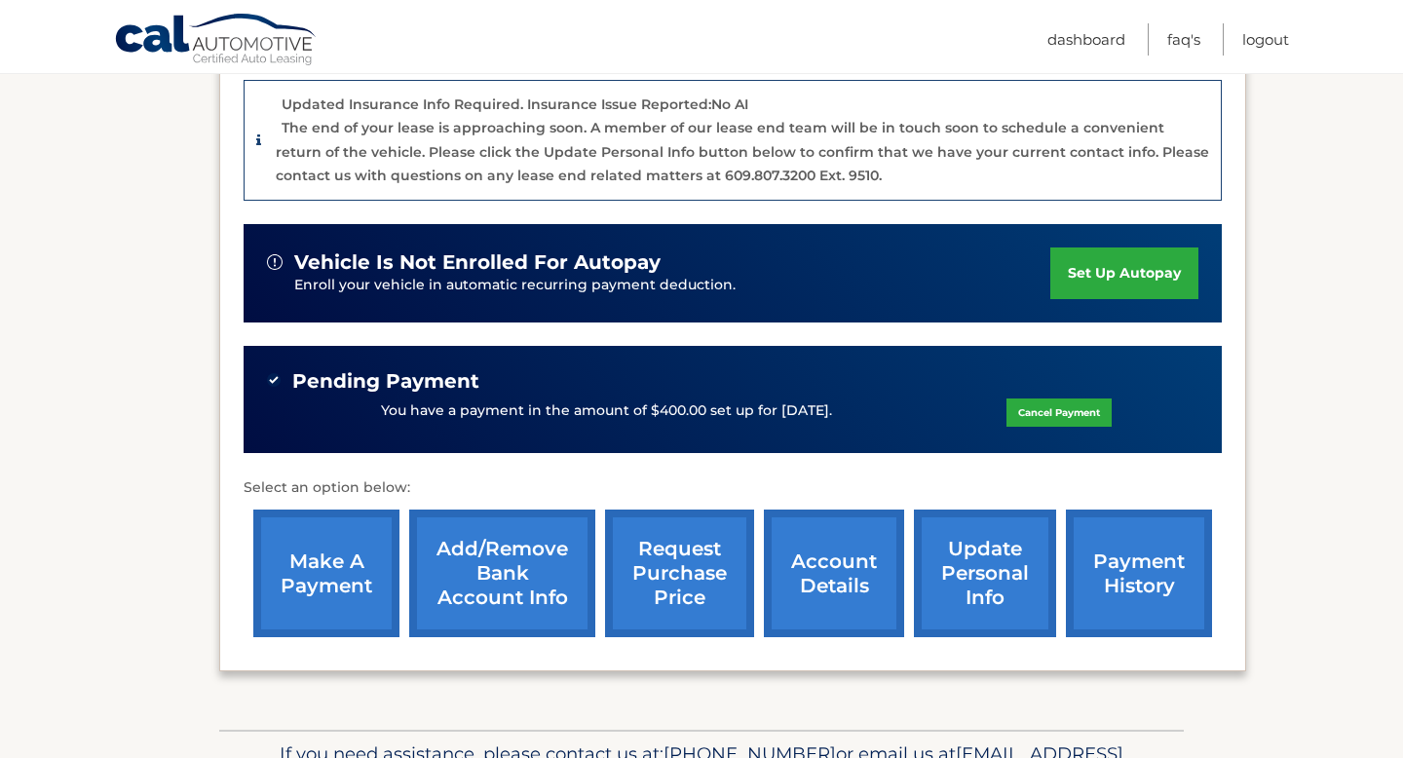
scroll to position [499, 0]
